Goal: Transaction & Acquisition: Book appointment/travel/reservation

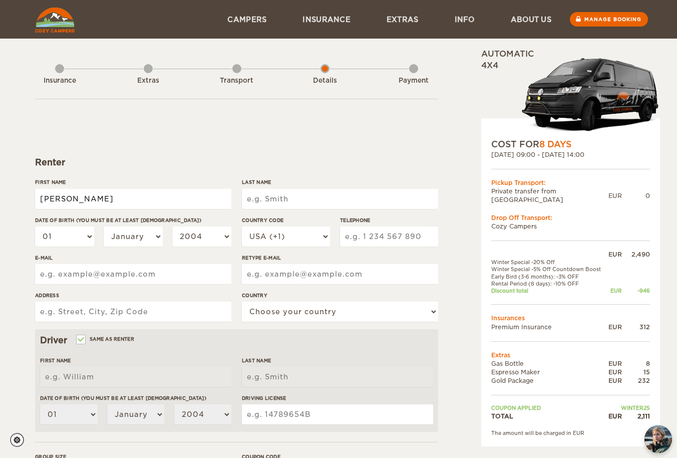
type input "[PERSON_NAME]"
select select "10"
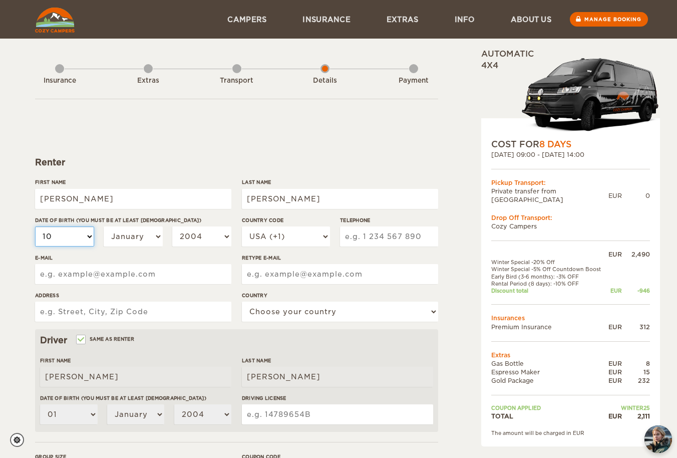
select select "10"
select select "27"
select select "10"
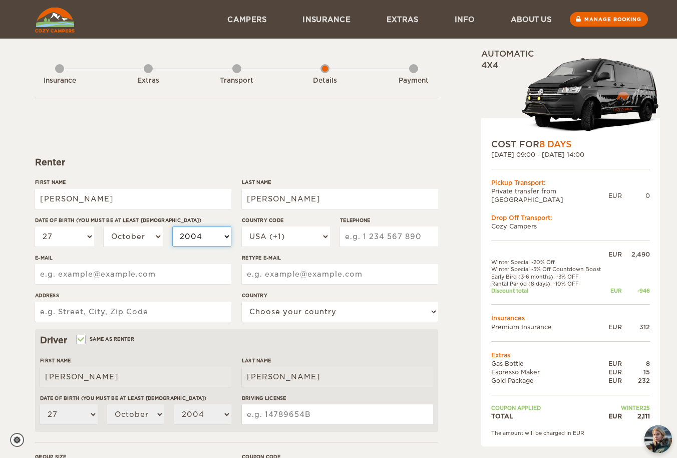
select select "1973"
type input "[PHONE_NUMBER]"
type input "[EMAIL_ADDRESS][DOMAIN_NAME]"
type input "jmteas96@gmail.com"
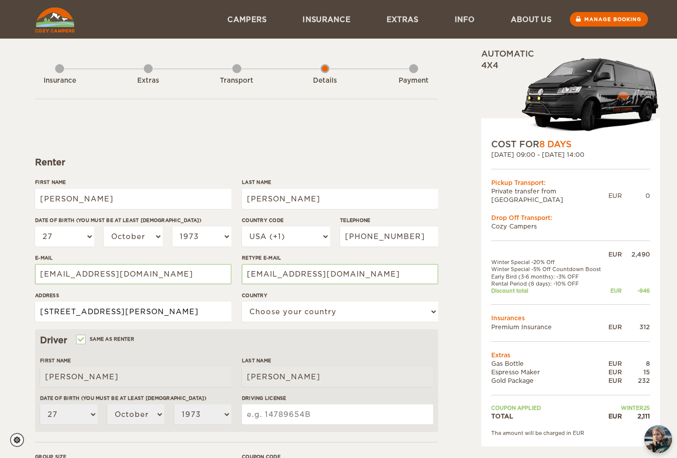
type input "4834 Alger Ave."
select select "222"
click at [123, 308] on input "4834 Alger Ave." at bounding box center [133, 311] width 196 height 20
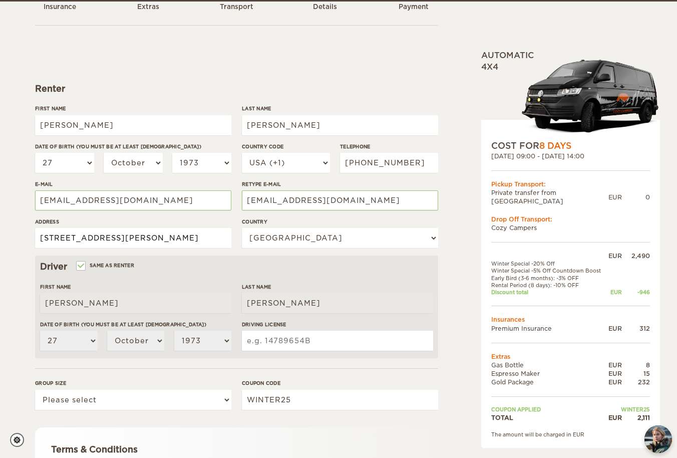
scroll to position [77, 0]
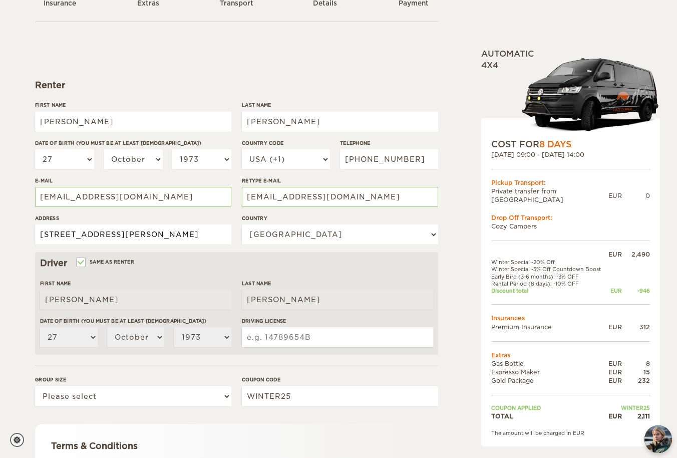
type input "4834 Alger Ave., Everett, WA"
select select "2"
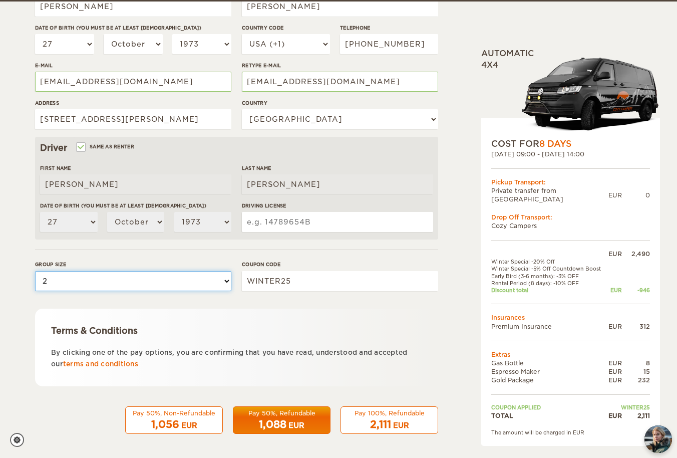
scroll to position [192, 0]
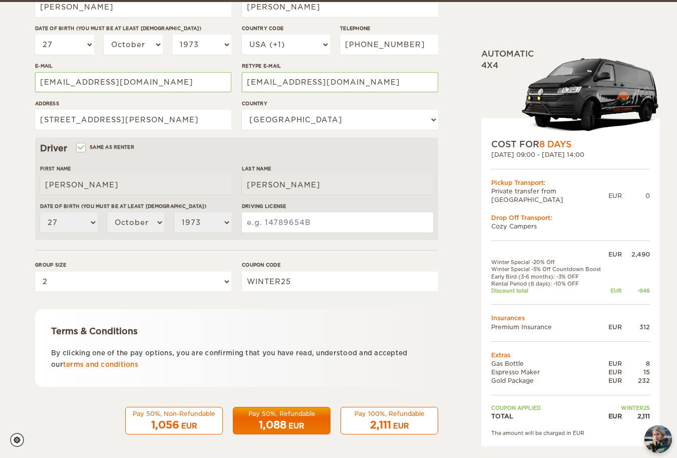
click at [288, 226] on input "Driving License" at bounding box center [337, 222] width 191 height 20
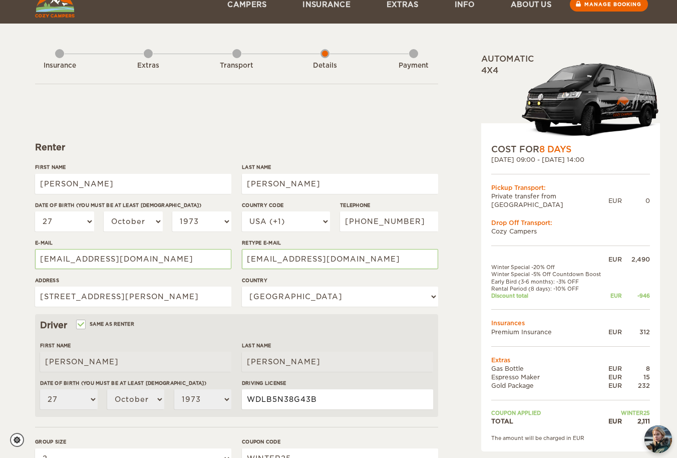
scroll to position [21, 0]
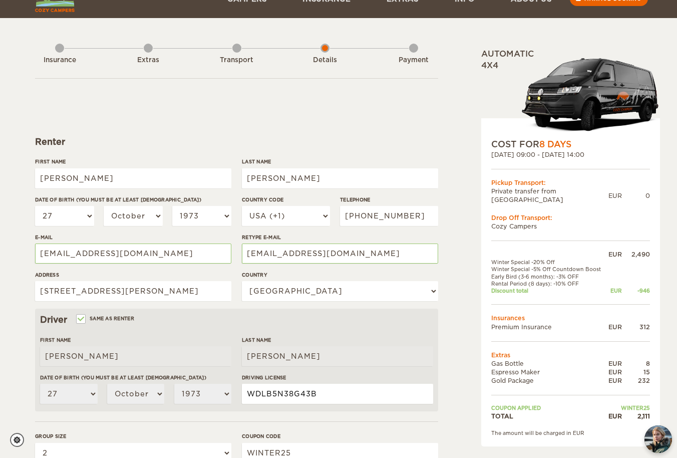
type input "WDLB5N38G43B"
click at [555, 144] on span "8 Days" at bounding box center [555, 144] width 32 height 10
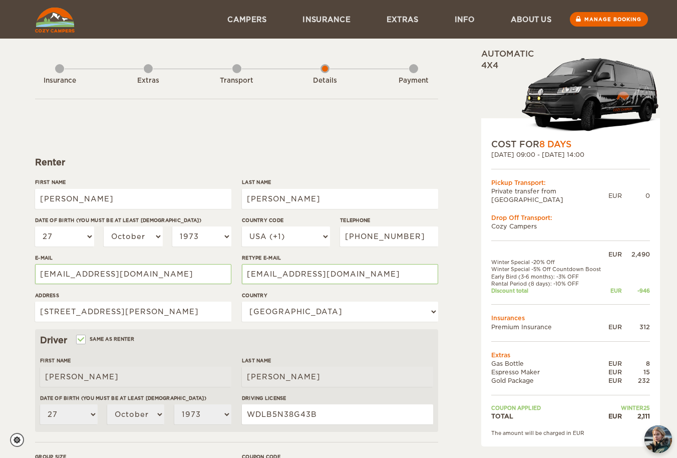
scroll to position [0, 0]
click at [597, 20] on link "Manage booking" at bounding box center [609, 19] width 81 height 15
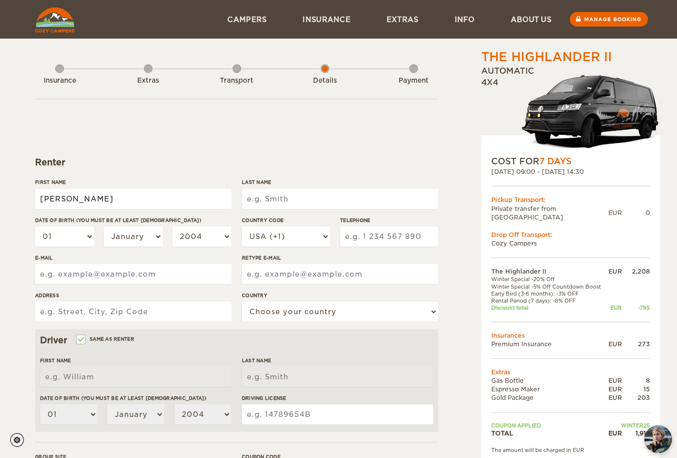
type input "[PERSON_NAME]"
select select "27"
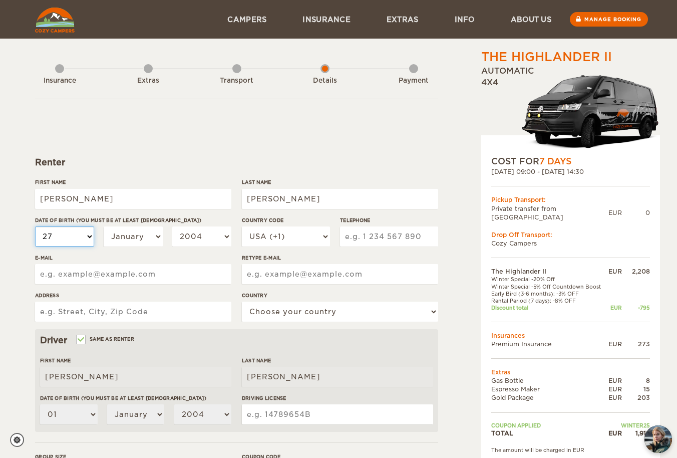
select select "27"
select select "10"
select select "1973"
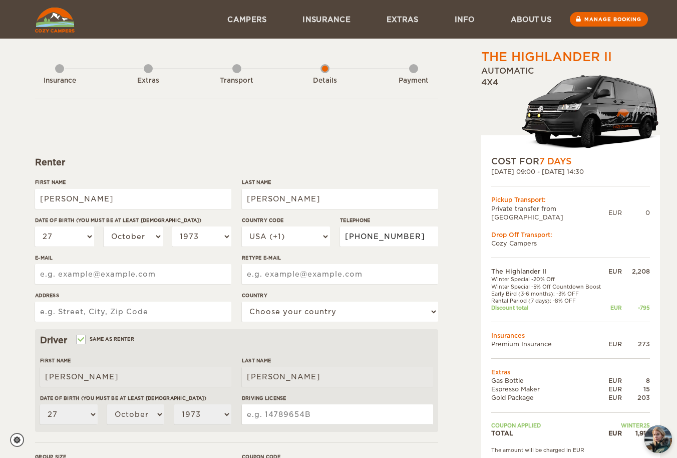
type input "[PHONE_NUMBER]"
type input "[EMAIL_ADDRESS][DOMAIN_NAME]"
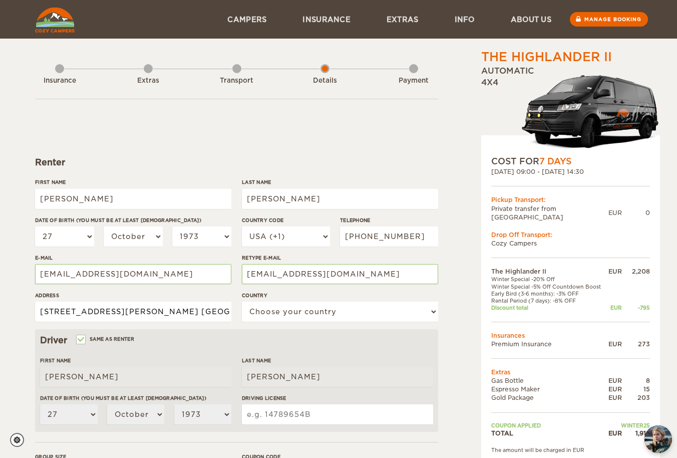
type input "4834 Alger Ave. Everett, WA"
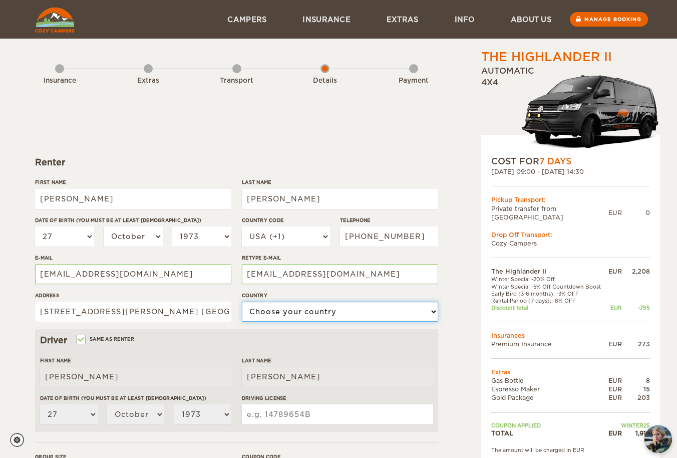
select select "222"
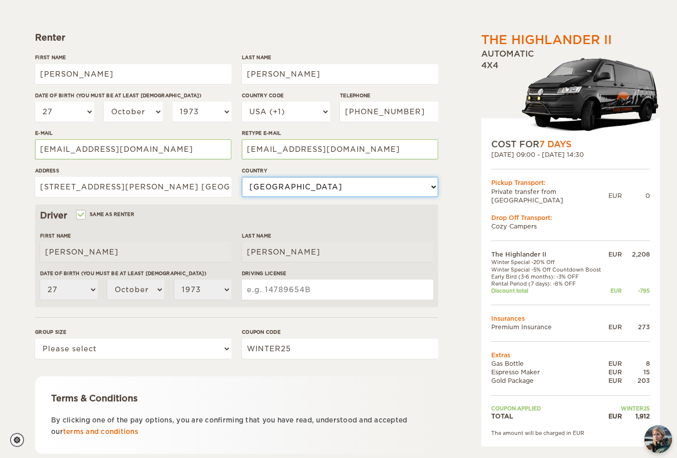
scroll to position [130, 0]
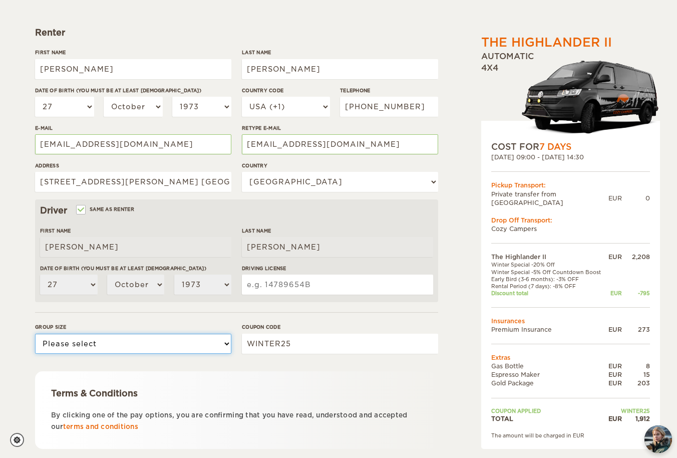
select select "2"
click at [278, 284] on input "Driving License" at bounding box center [337, 284] width 191 height 20
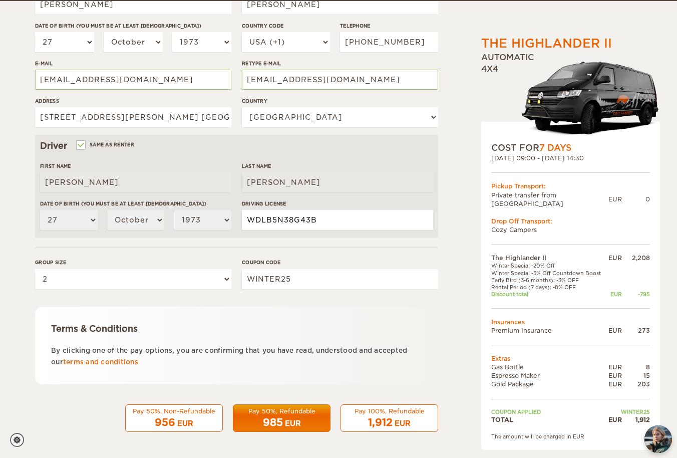
scroll to position [192, 0]
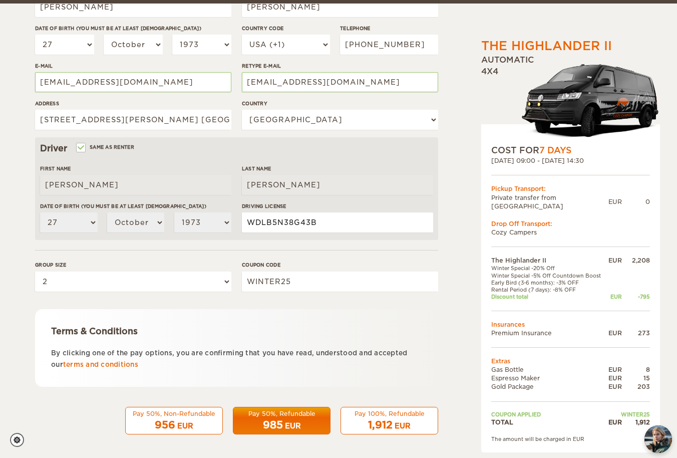
type input "WDLB5N38G43B"
click at [285, 422] on div "EUR" at bounding box center [293, 426] width 16 height 10
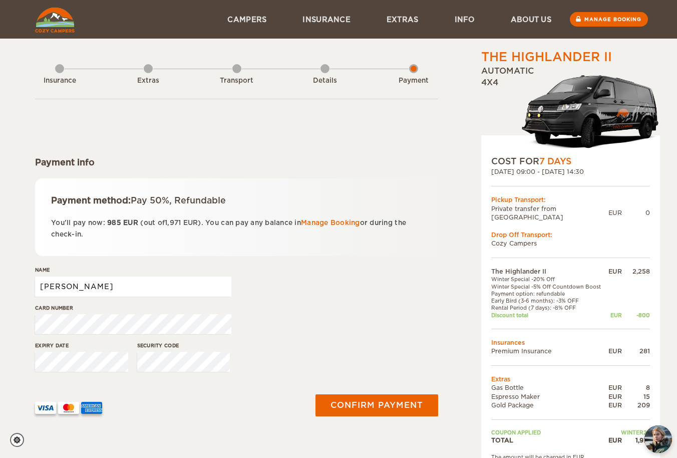
click at [98, 287] on input "[PERSON_NAME]" at bounding box center [133, 286] width 196 height 20
type input "[PERSON_NAME]"
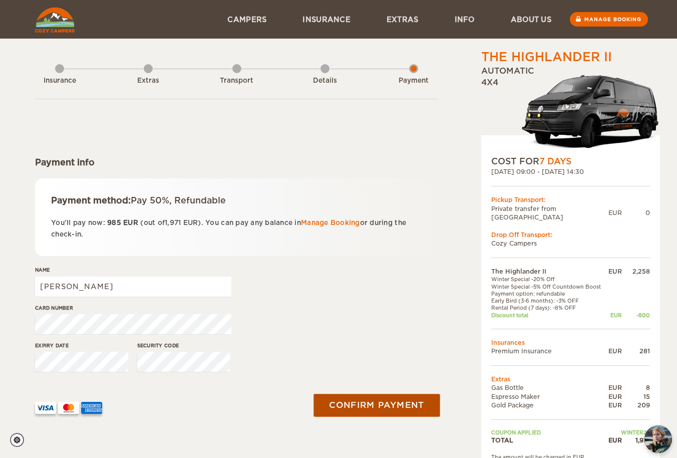
click at [357, 401] on button "Confirm payment" at bounding box center [376, 405] width 126 height 23
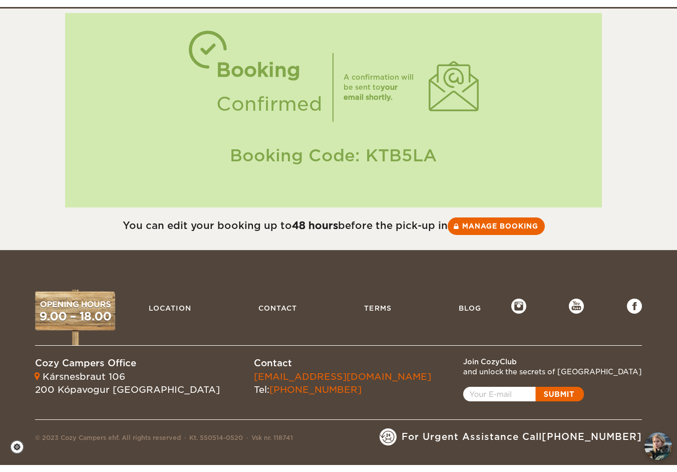
scroll to position [79, 0]
